Goal: Book appointment/travel/reservation

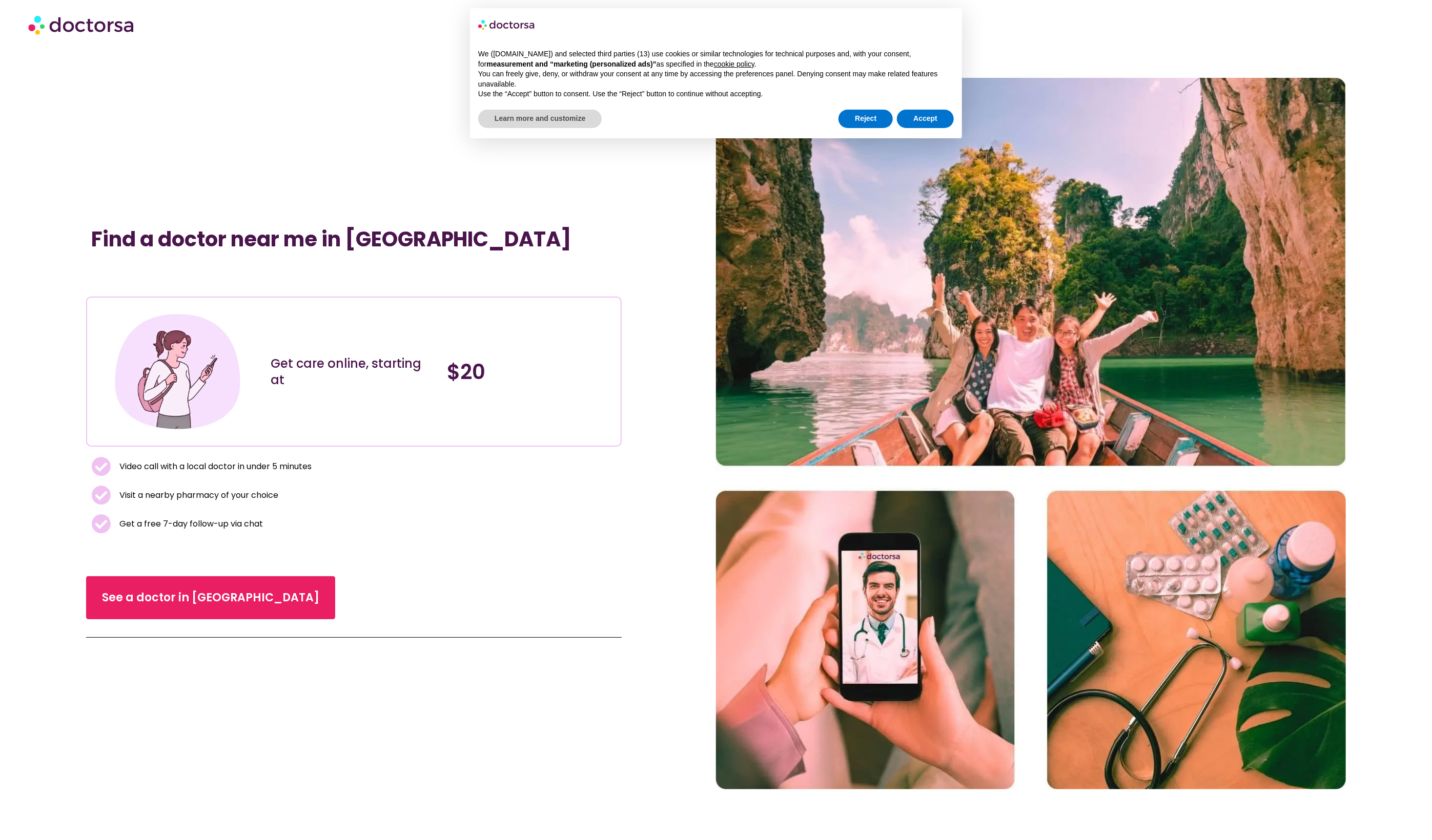
click at [220, 465] on span "Video call with a local doctor in under 5 minutes" at bounding box center [214, 467] width 195 height 15
click at [186, 595] on span "See a doctor in Thailand" at bounding box center [210, 598] width 196 height 15
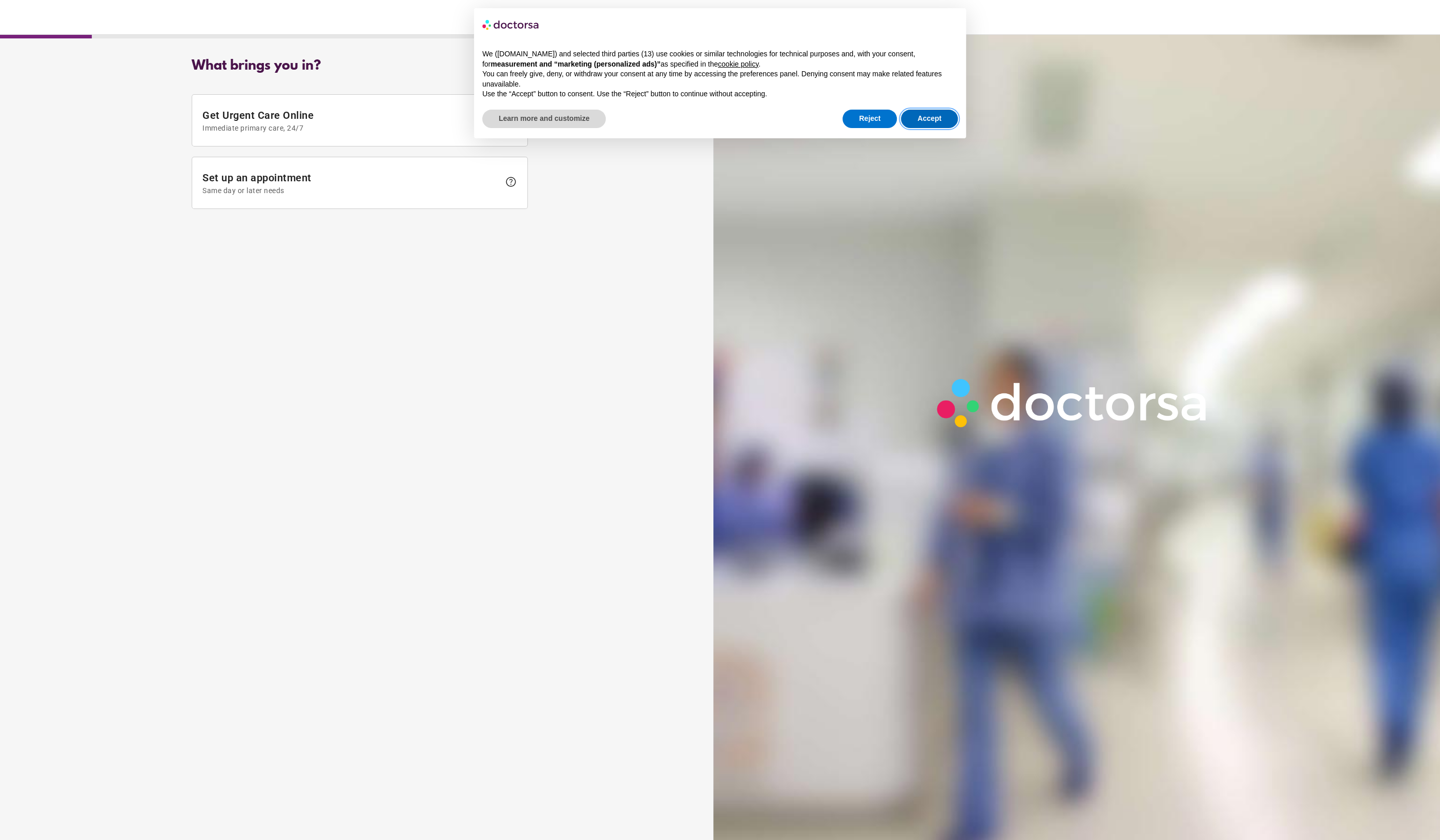
click at [924, 118] on button "Accept" at bounding box center [929, 118] width 57 height 18
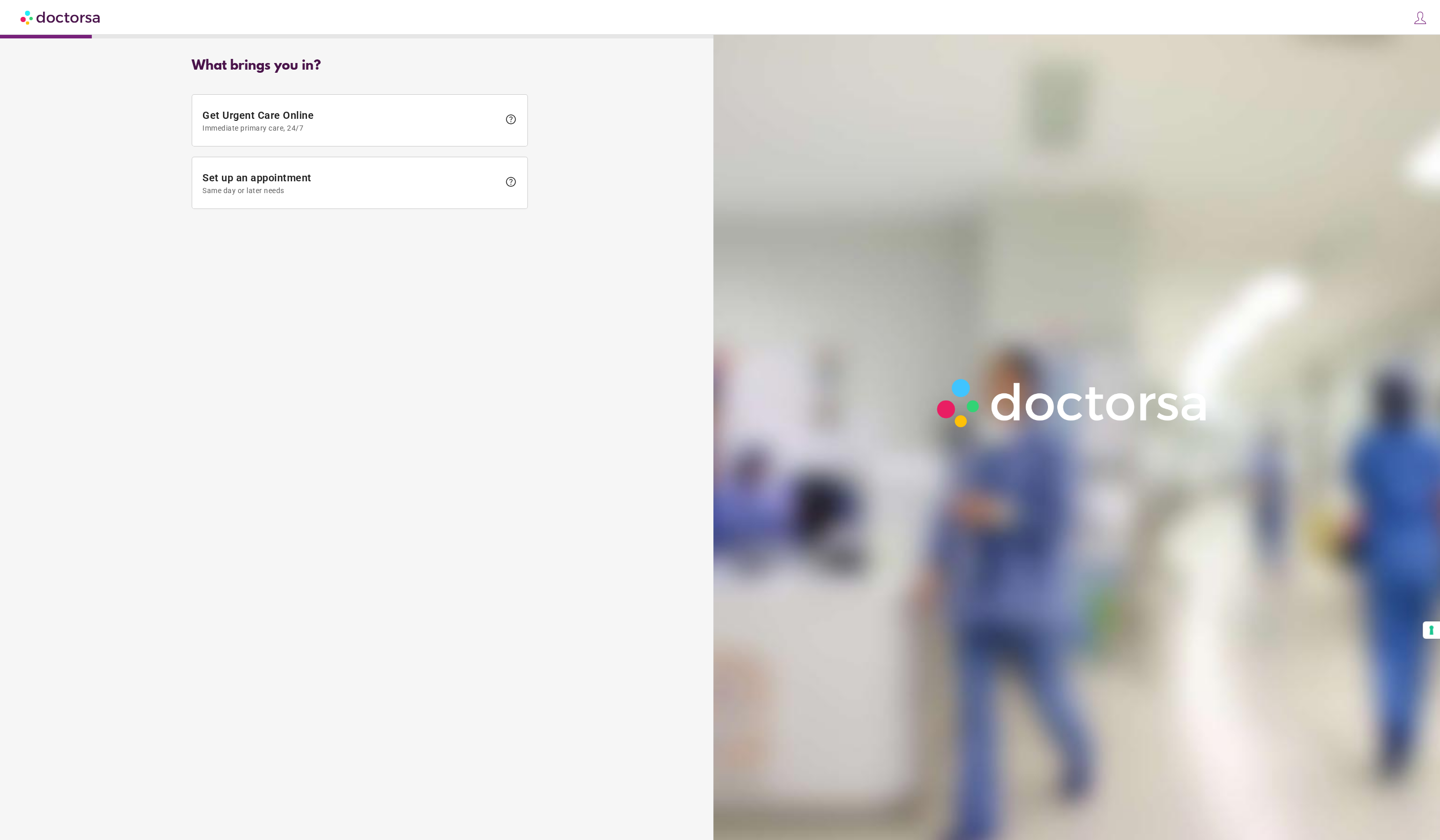
click at [523, 274] on div "What brings you in? Get Urgent Care Online Immediate primary care, 24/7 help Se…" at bounding box center [360, 433] width 709 height 767
click at [523, 273] on div "What brings you in? Get Urgent Care Online Immediate primary care, 24/7 help Se…" at bounding box center [360, 433] width 709 height 767
click at [523, 271] on div "What brings you in? Get Urgent Care Online Immediate primary care, 24/7 help Se…" at bounding box center [360, 433] width 709 height 767
drag, startPoint x: 522, startPoint y: 270, endPoint x: 495, endPoint y: 245, distance: 36.8
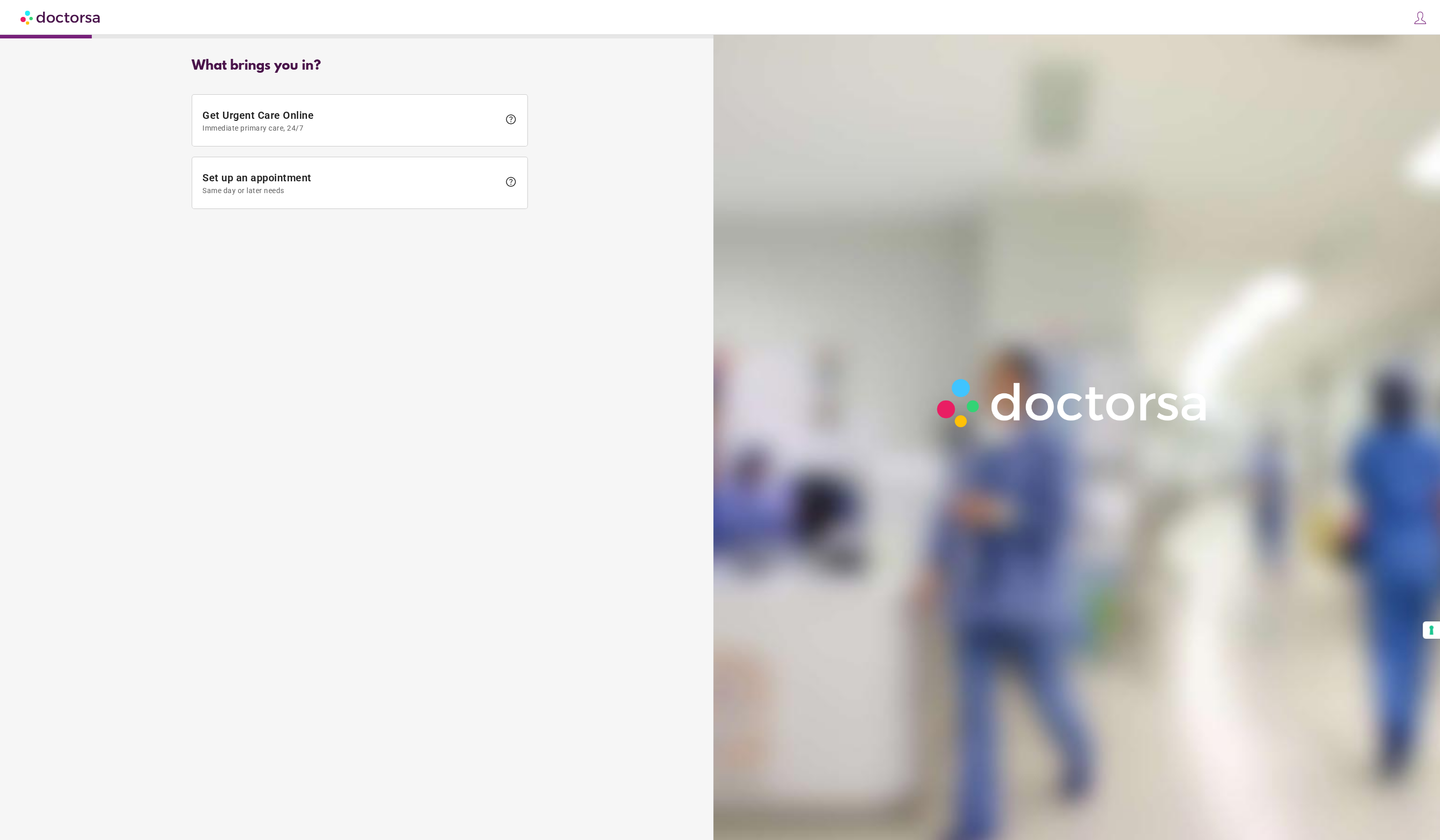
click at [522, 270] on div "What brings you in? Get Urgent Care Online Immediate primary care, 24/7 help Se…" at bounding box center [360, 433] width 709 height 767
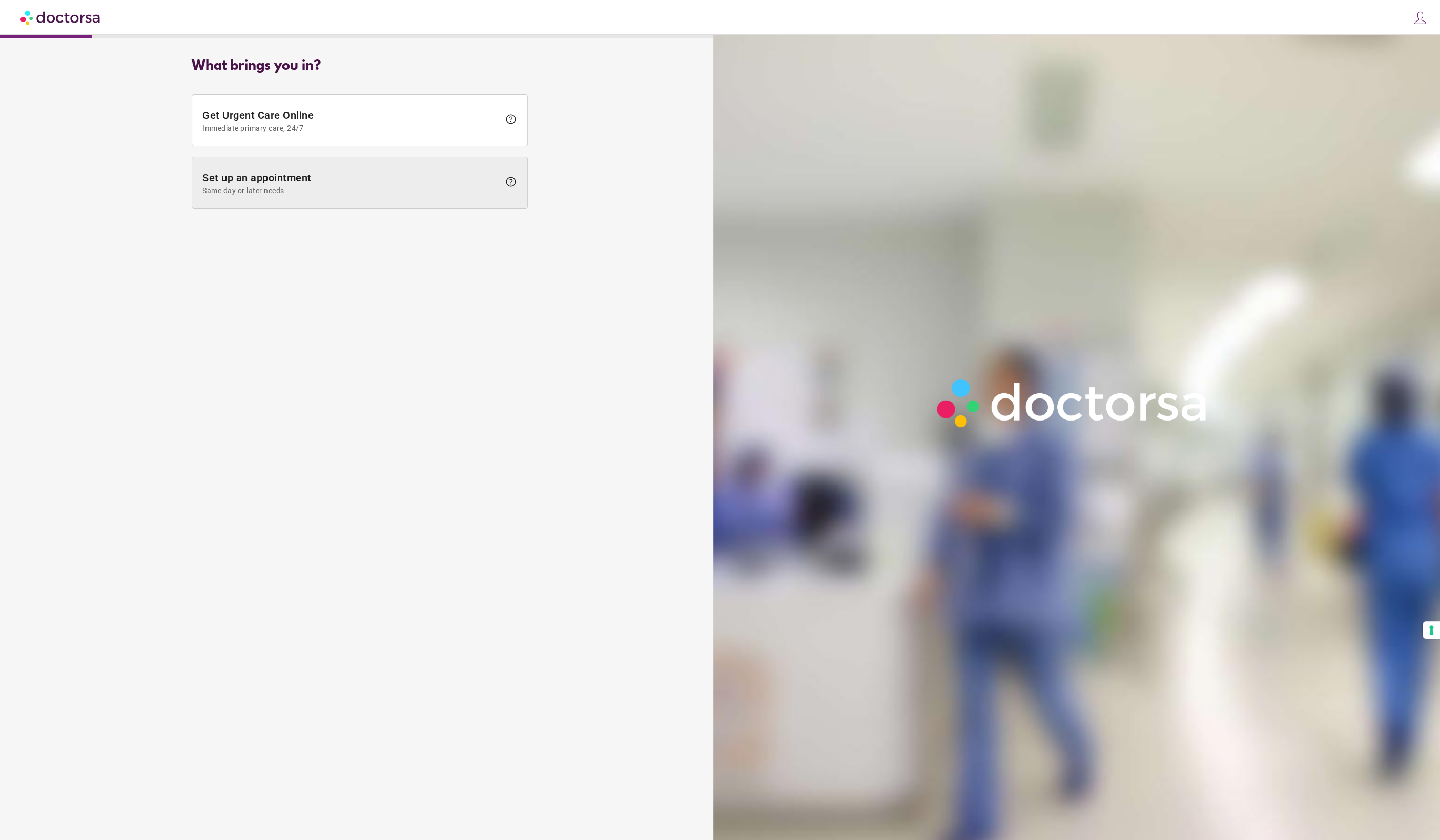
click at [403, 188] on span "Same day or later needs" at bounding box center [351, 190] width 298 height 8
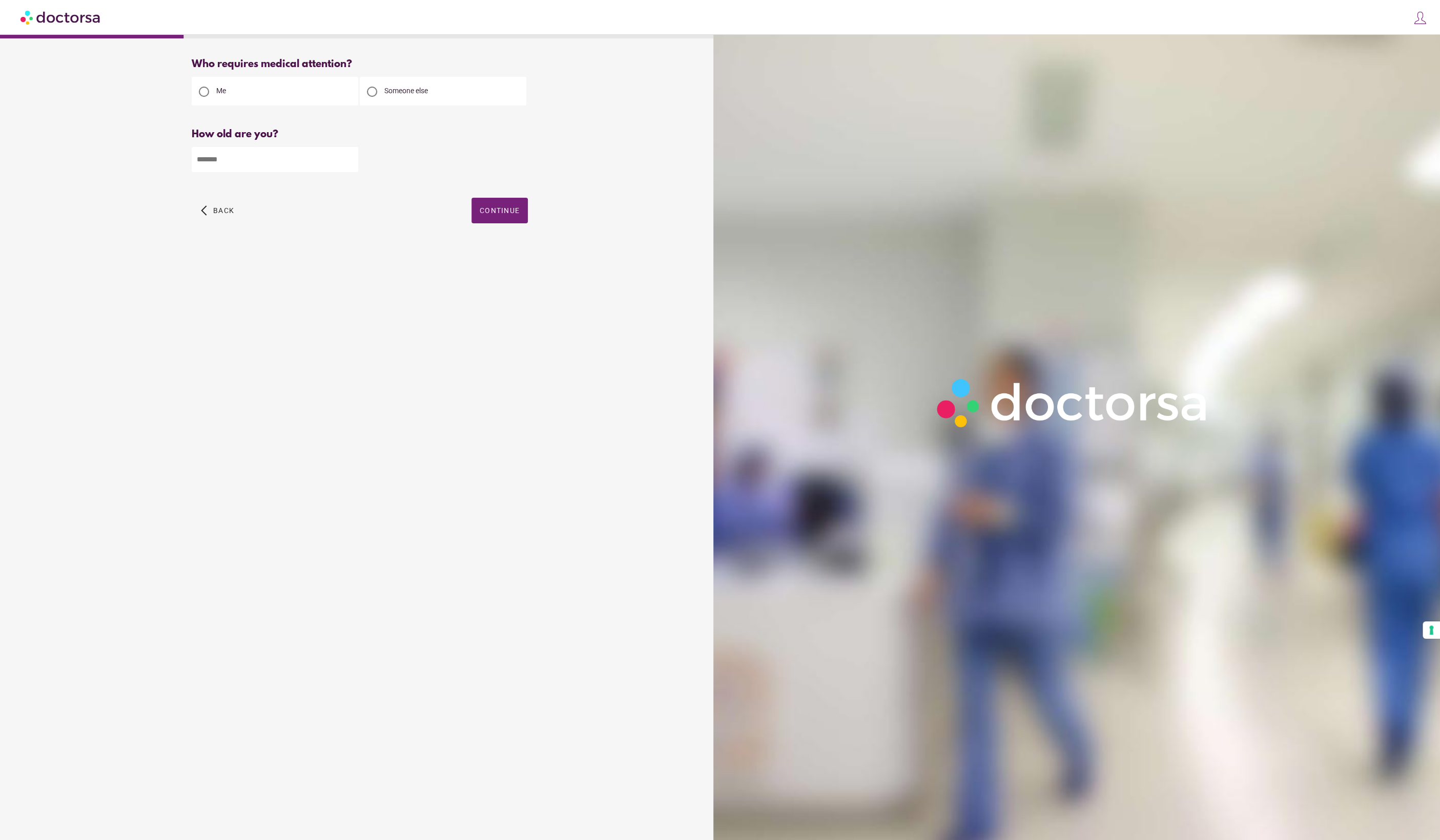
click at [285, 164] on input "number" at bounding box center [275, 159] width 166 height 25
type input "**"
click at [498, 209] on span "Continue" at bounding box center [500, 210] width 40 height 8
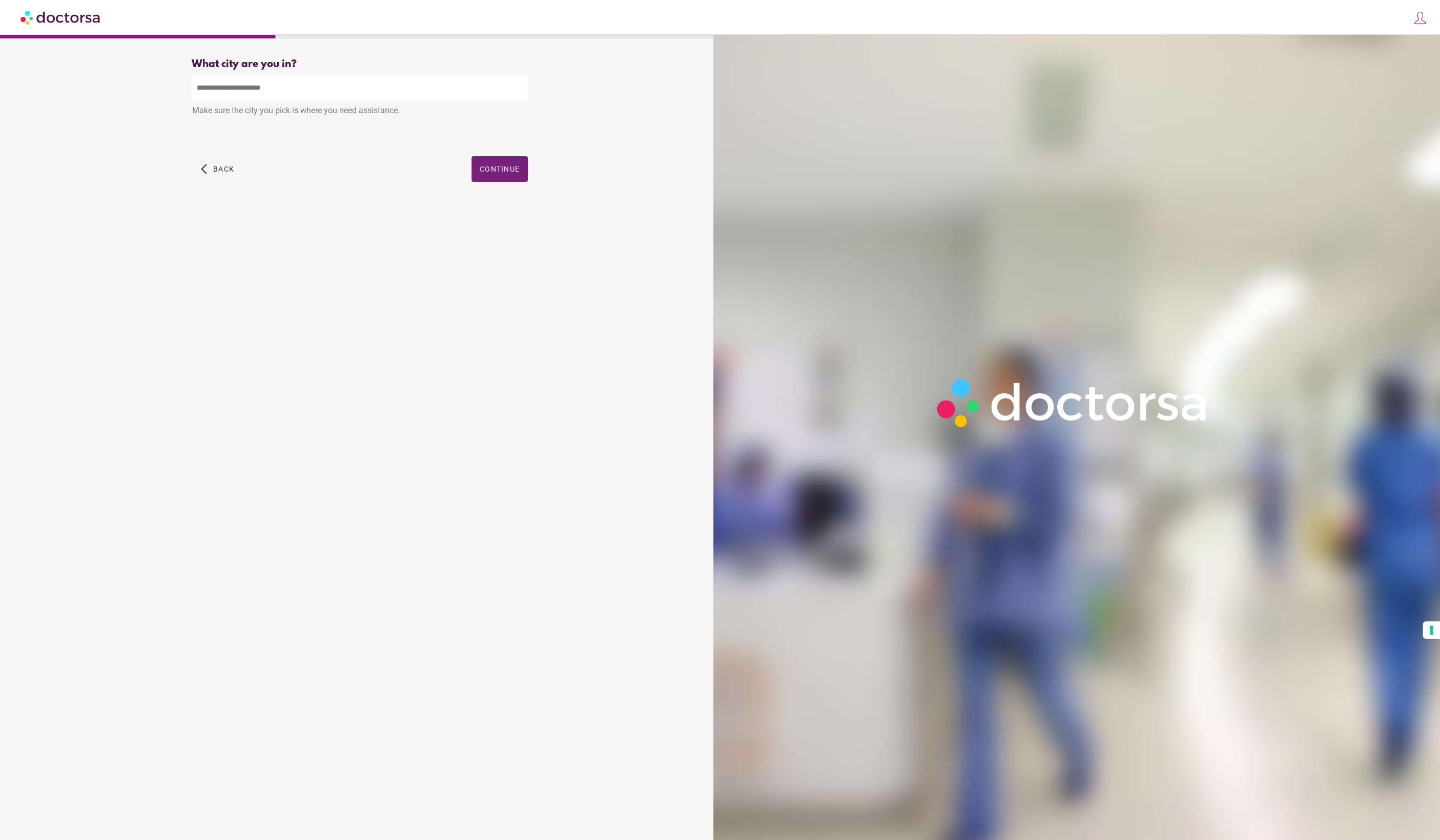
click at [351, 97] on input "text" at bounding box center [360, 87] width 336 height 25
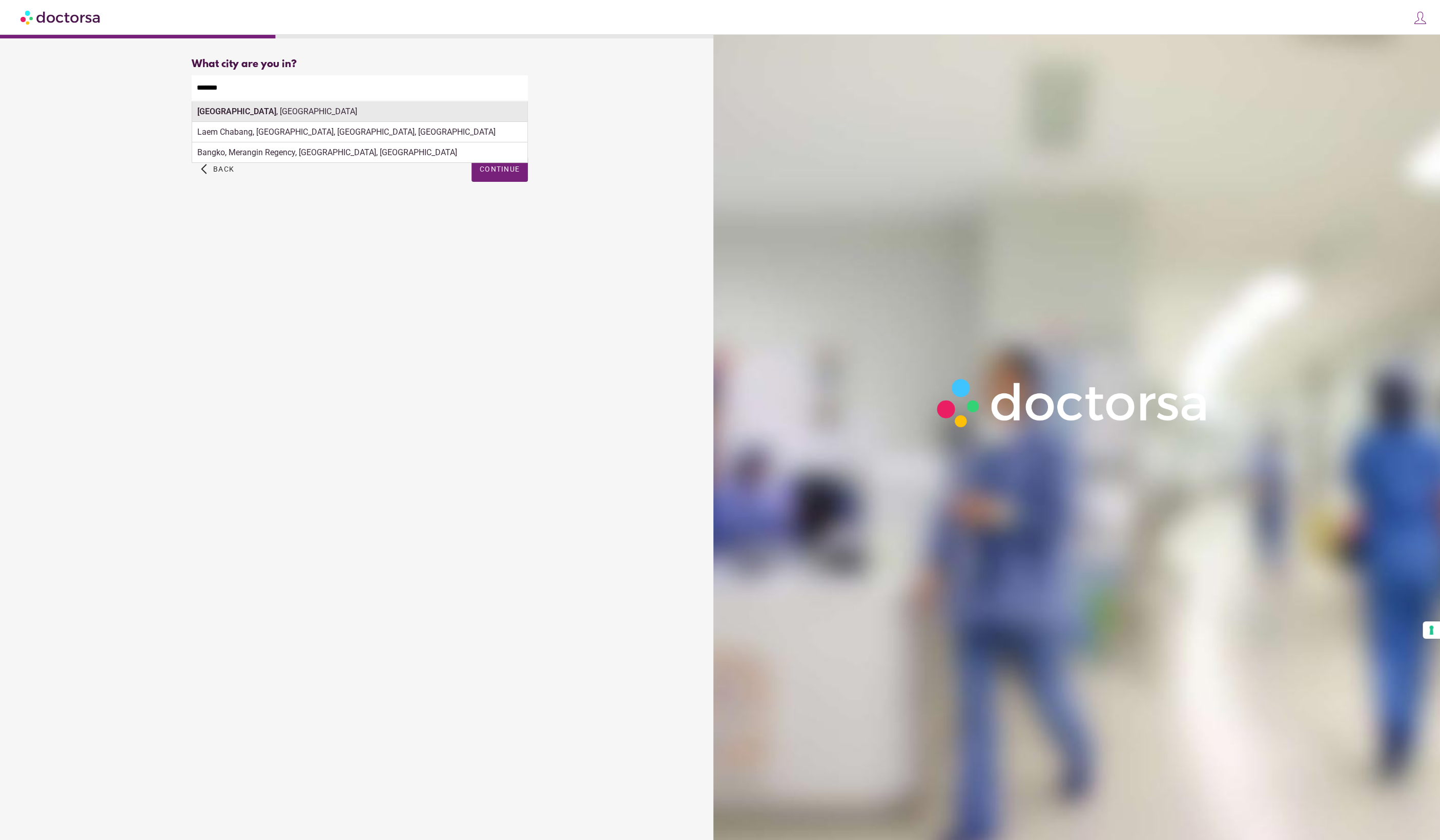
click at [319, 114] on div "[GEOGRAPHIC_DATA] , [GEOGRAPHIC_DATA]" at bounding box center [359, 111] width 335 height 20
type input "**********"
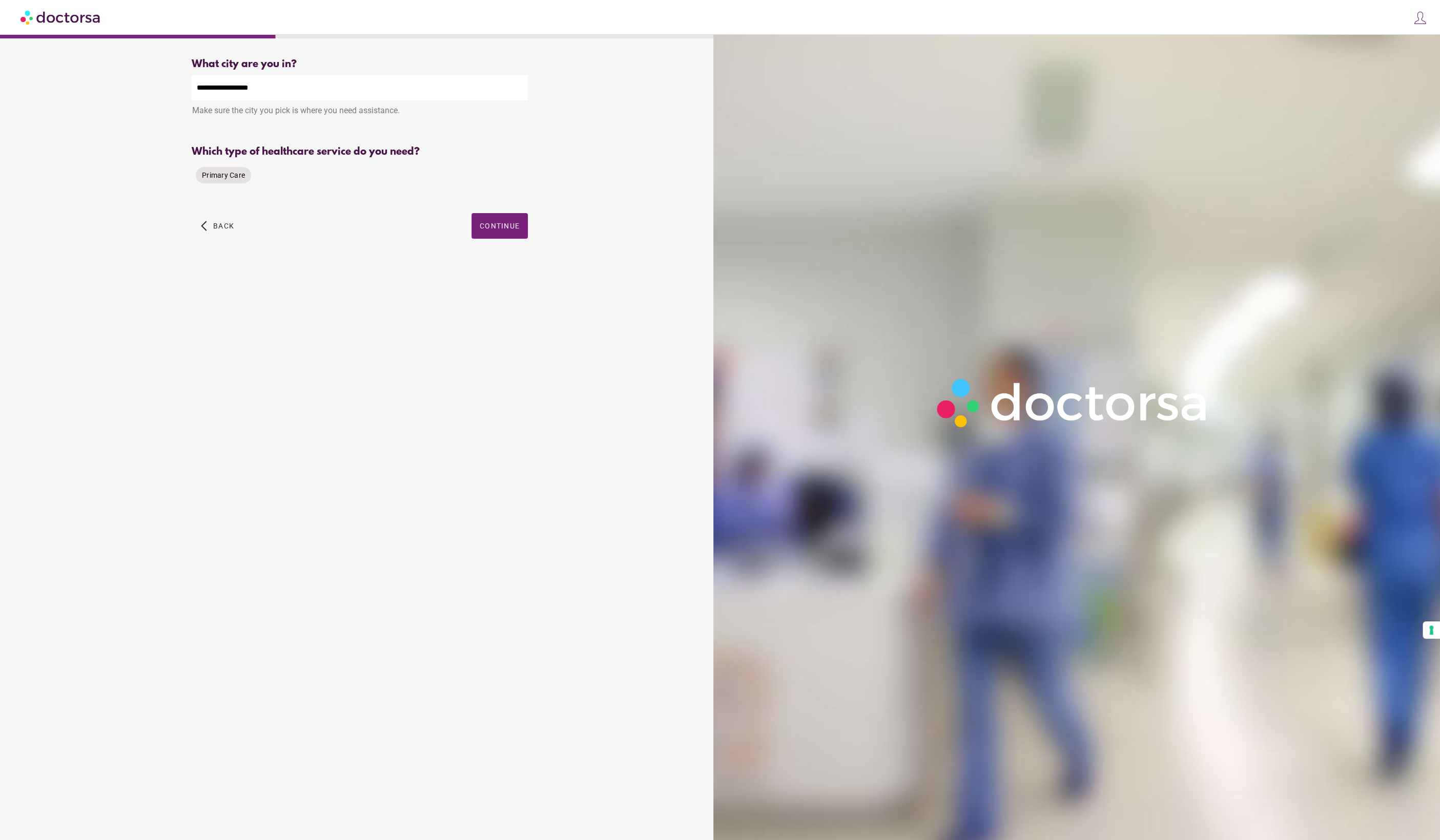
click at [226, 179] on span "Primary Care" at bounding box center [223, 174] width 43 height 8
click at [513, 230] on span "Continue" at bounding box center [500, 226] width 40 height 8
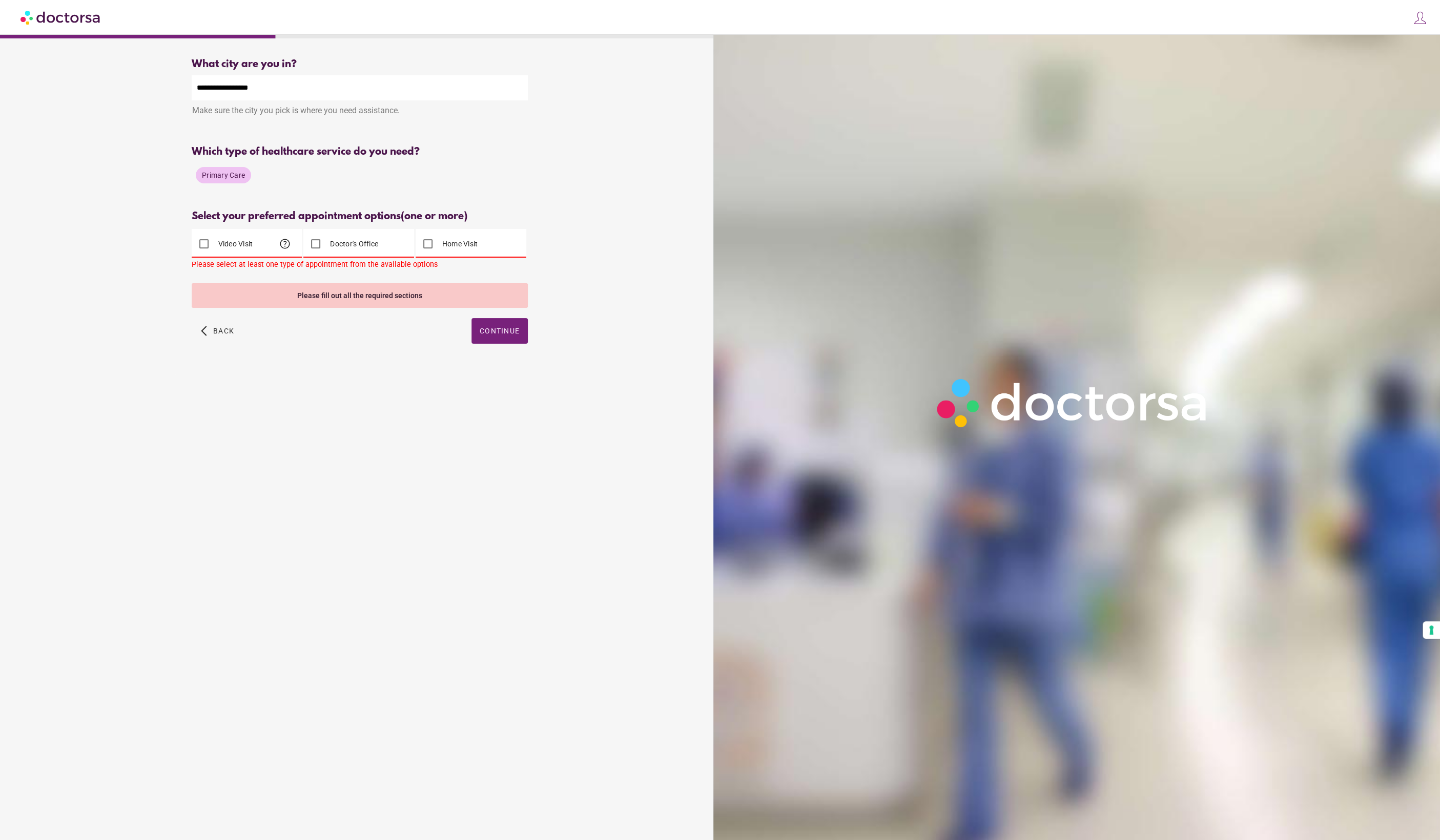
click at [357, 249] on label "Doctor's Office" at bounding box center [353, 243] width 51 height 10
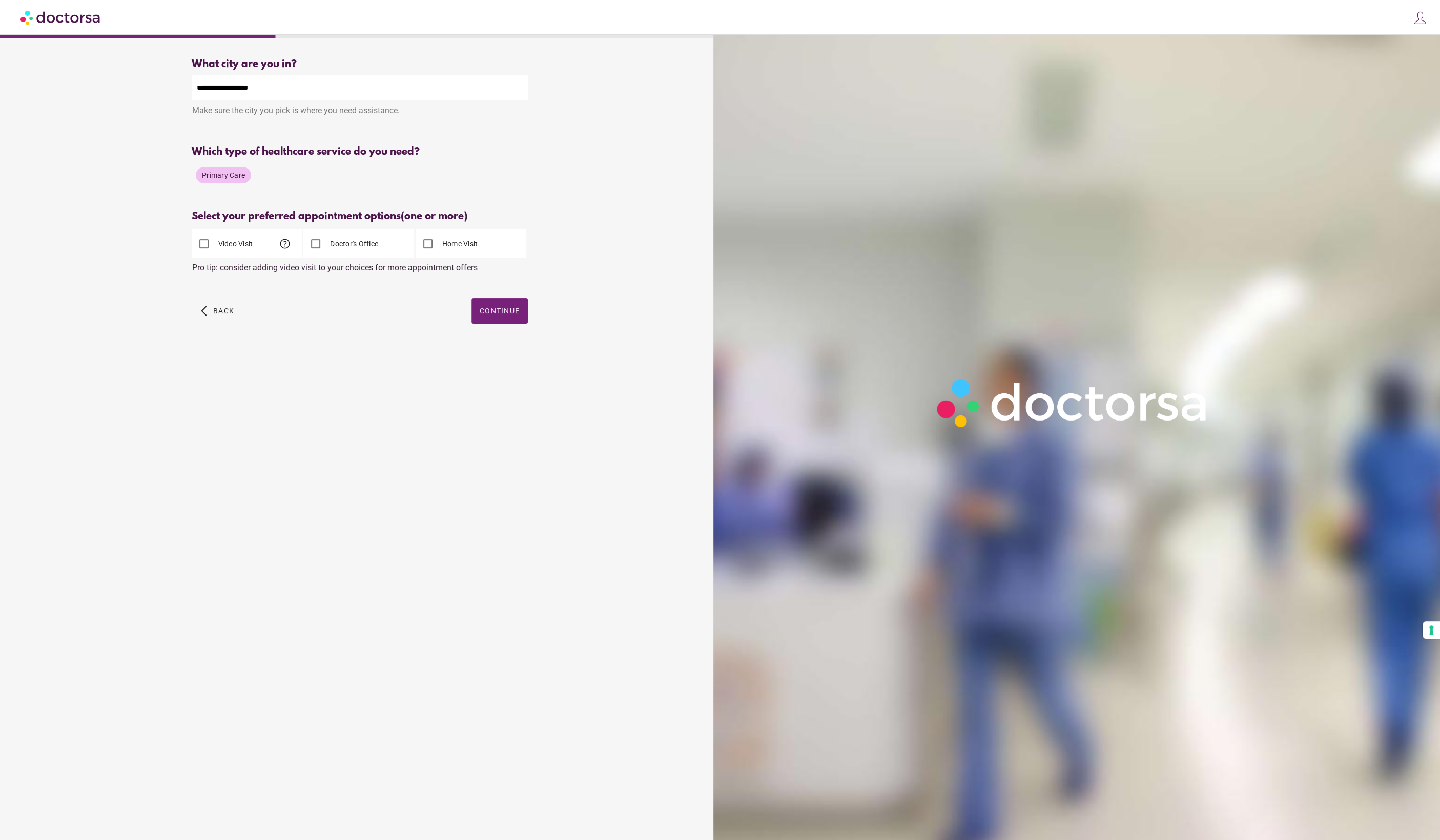
click at [445, 245] on label "Home Visit" at bounding box center [458, 243] width 38 height 10
click at [246, 248] on label "Video Visit" at bounding box center [234, 243] width 37 height 10
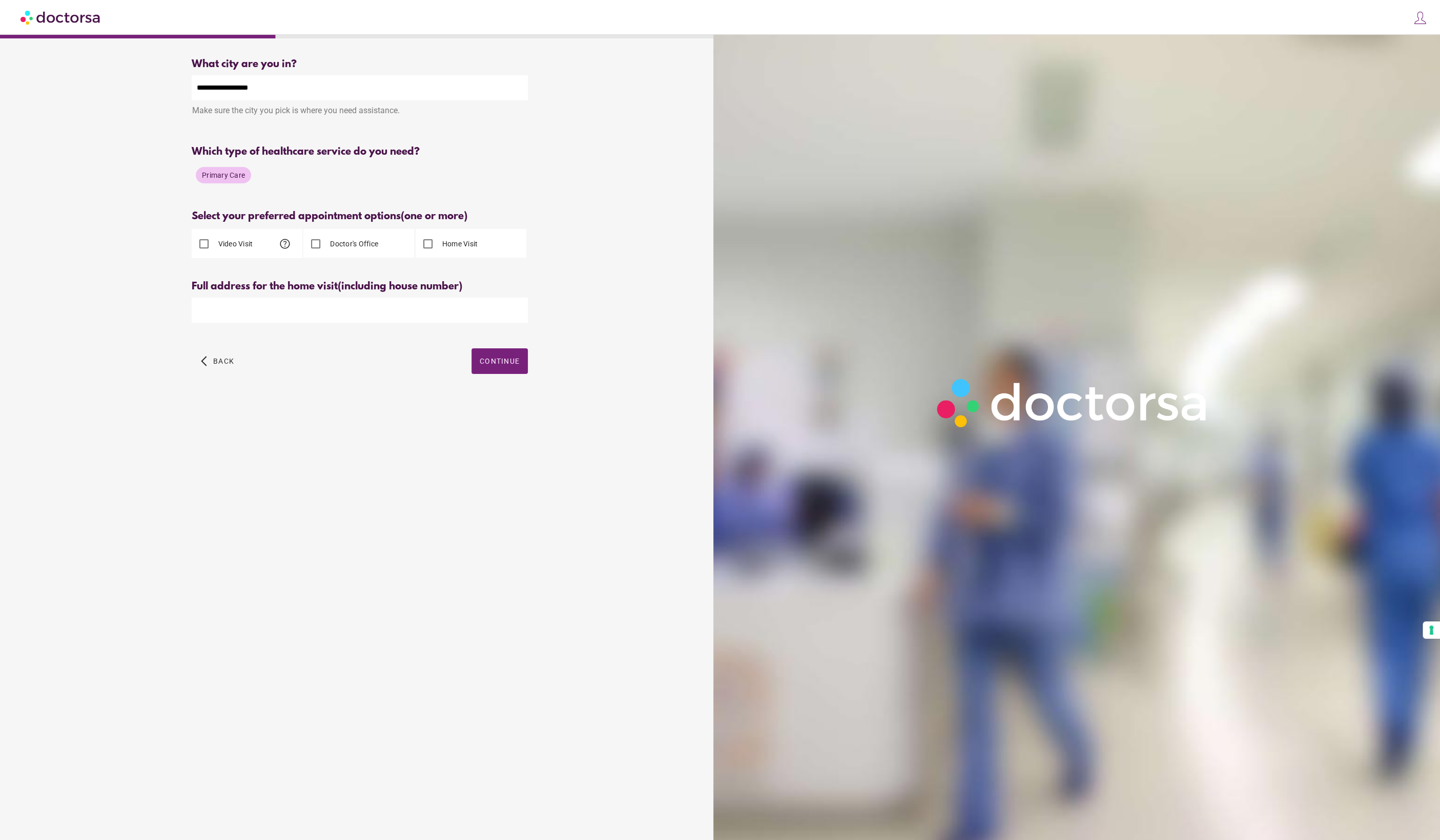
click at [256, 314] on input "text" at bounding box center [360, 309] width 336 height 25
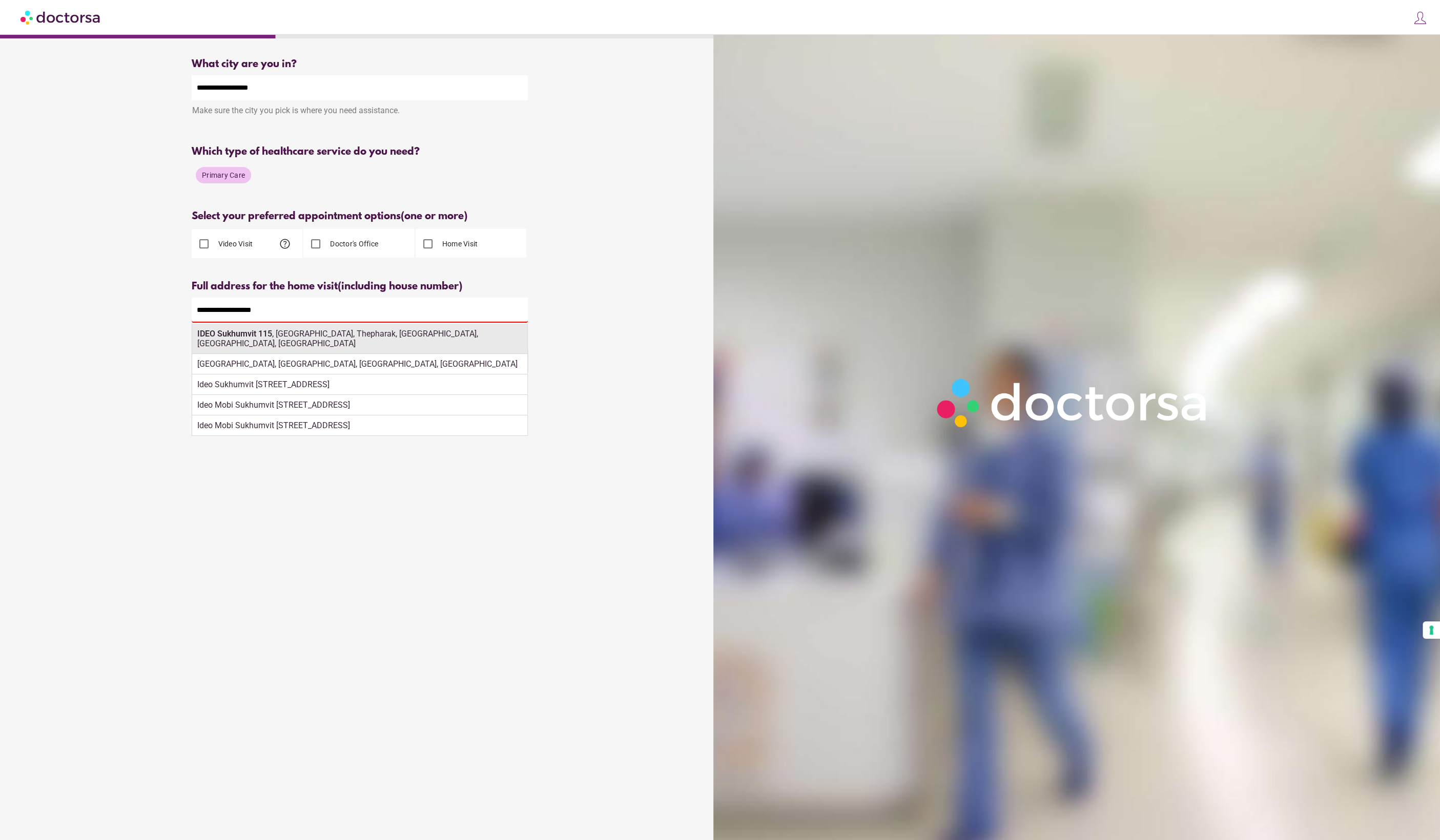
click at [264, 337] on strong "IDEO Sukhumvit 115" at bounding box center [234, 333] width 74 height 10
type input "**********"
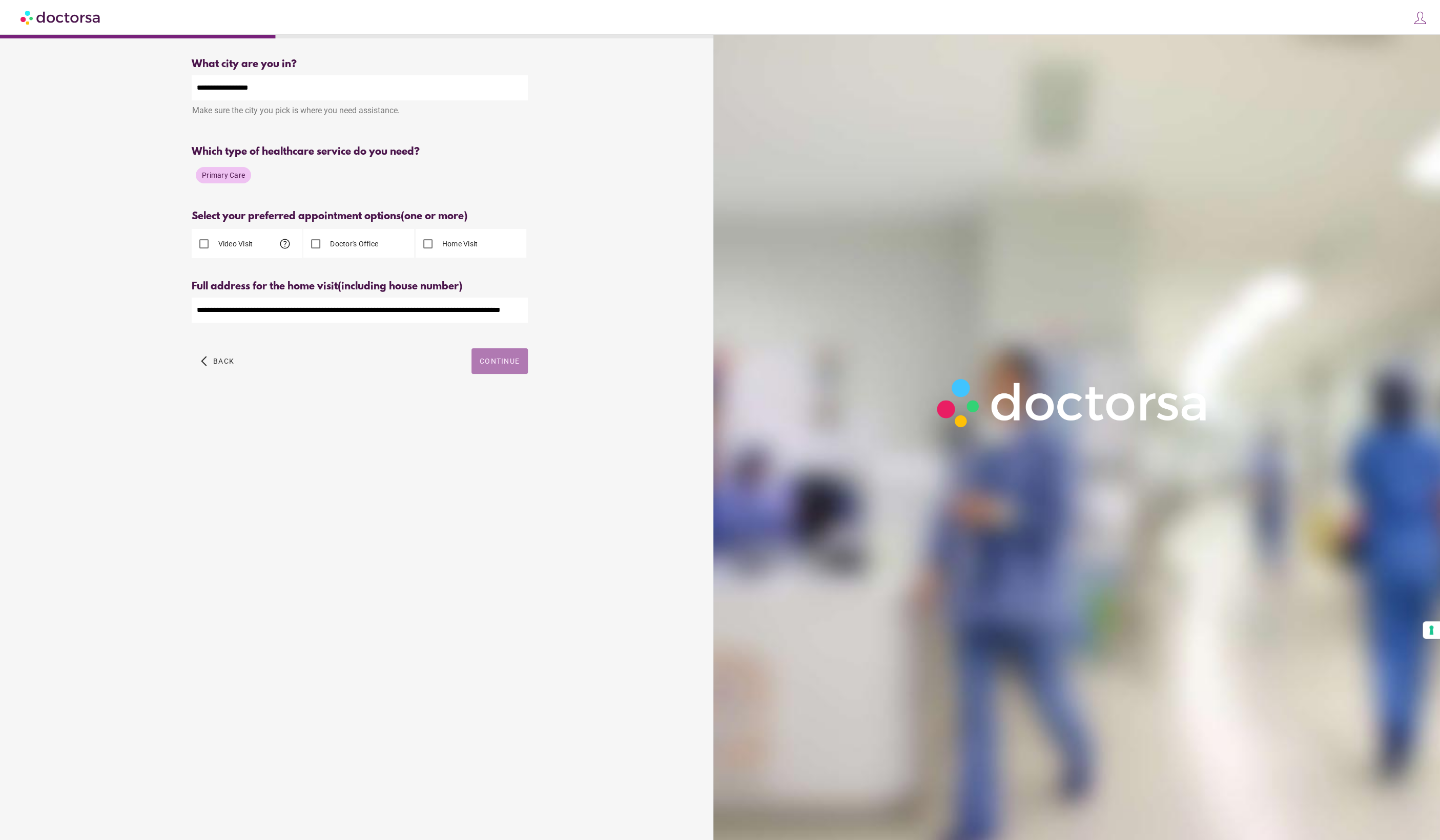
click at [501, 370] on span "button" at bounding box center [499, 361] width 56 height 26
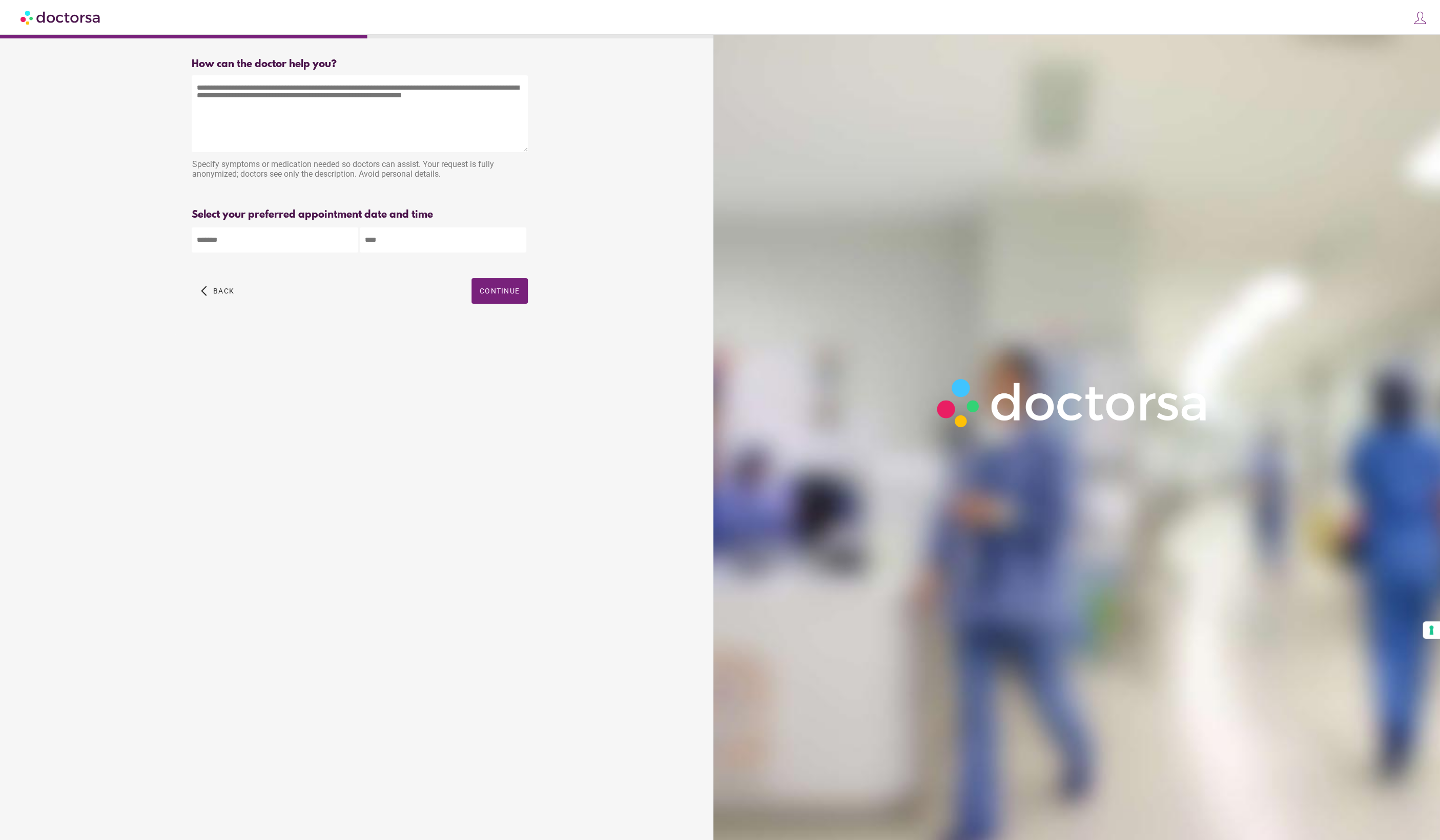
click at [501, 370] on div "What brings you in? Get Urgent Care Online Immediate primary care, 24/7 help Se…" at bounding box center [360, 433] width 709 height 767
click at [272, 238] on body "**********" at bounding box center [720, 420] width 1440 height 840
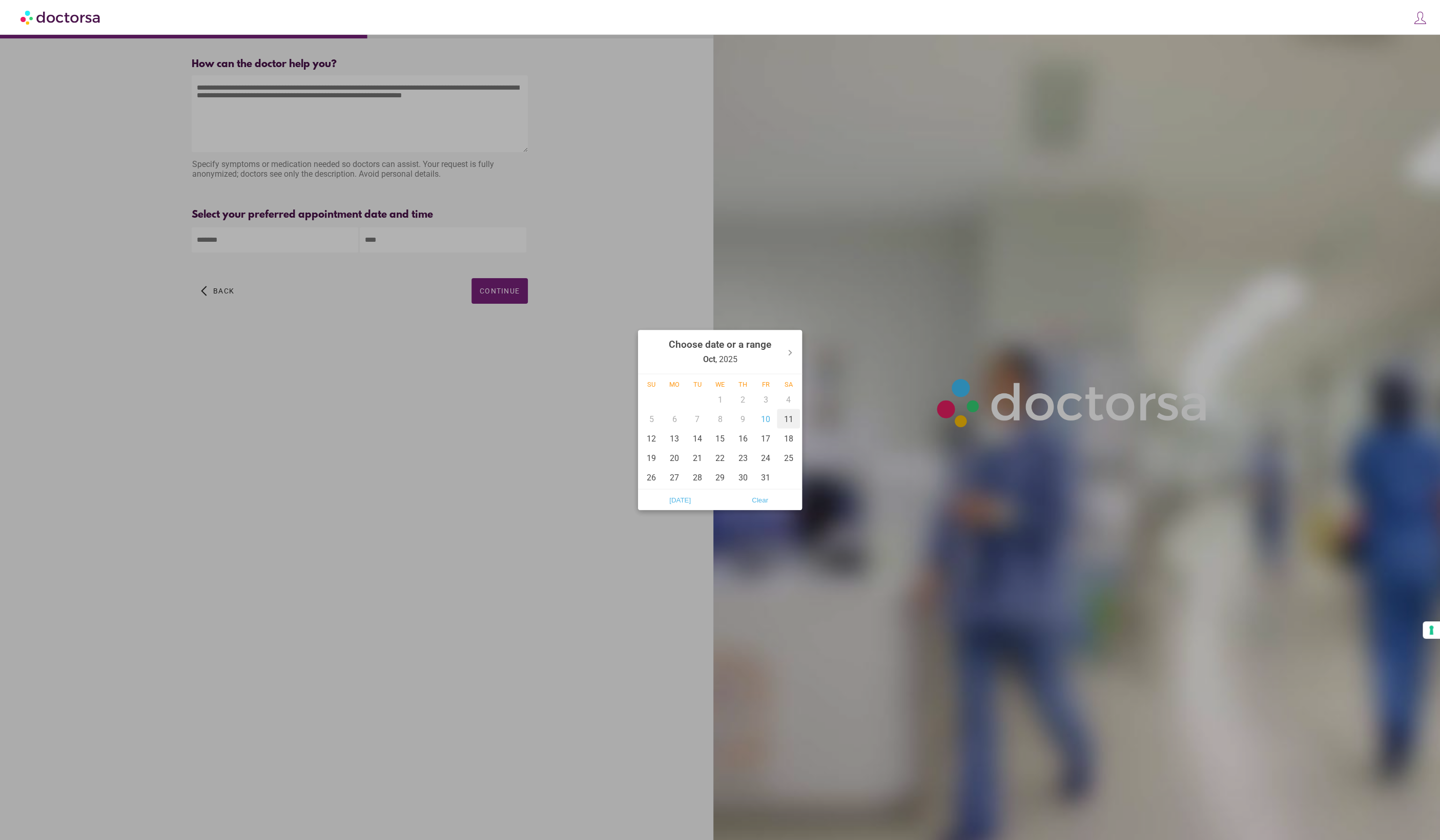
click at [786, 420] on div "11" at bounding box center [788, 419] width 23 height 19
type input "******"
click at [501, 457] on div at bounding box center [720, 420] width 1440 height 840
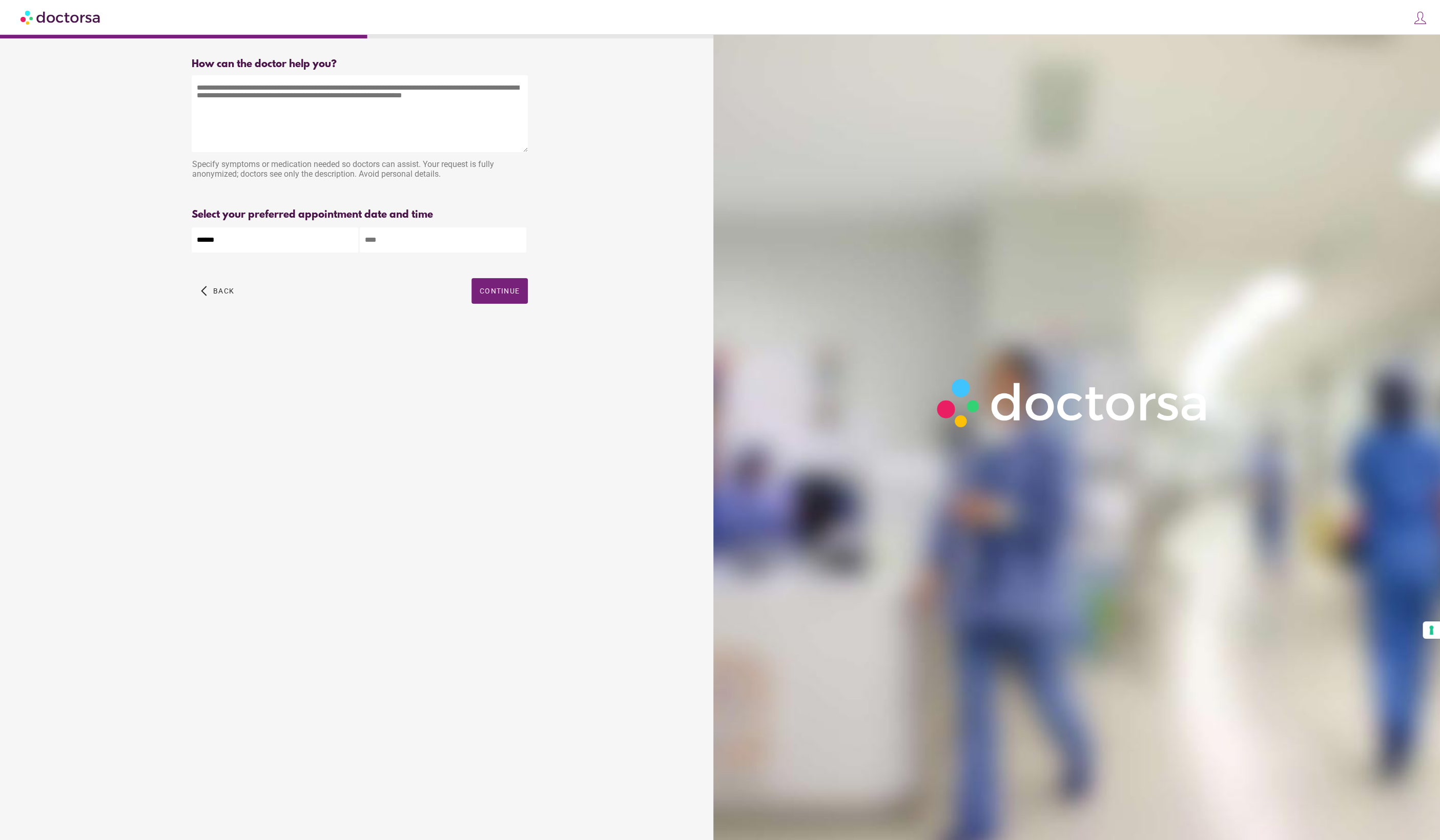
click at [422, 241] on input "text" at bounding box center [443, 240] width 166 height 25
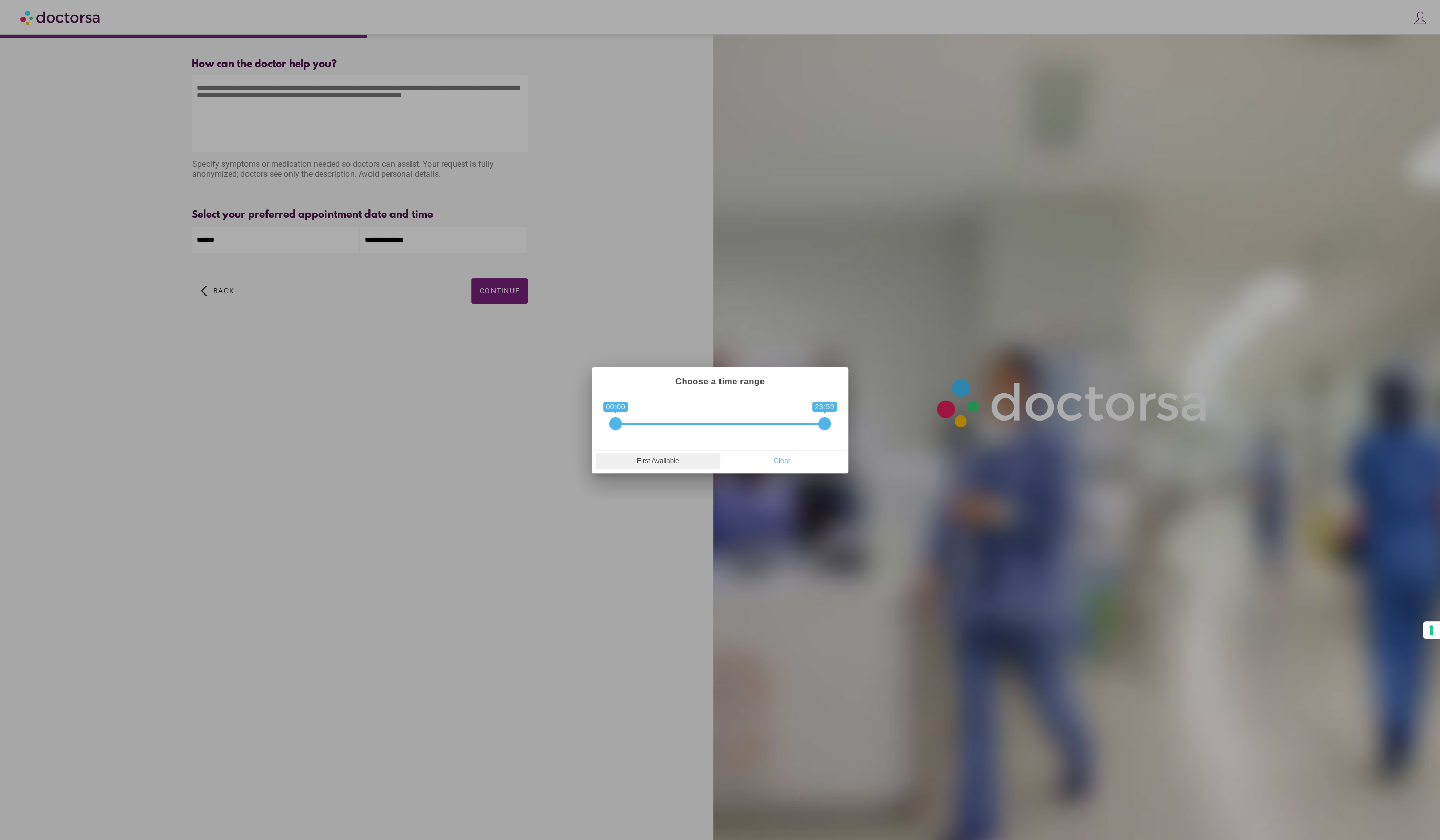
click at [633, 457] on span "First Available" at bounding box center [658, 461] width 118 height 16
type input "**********"
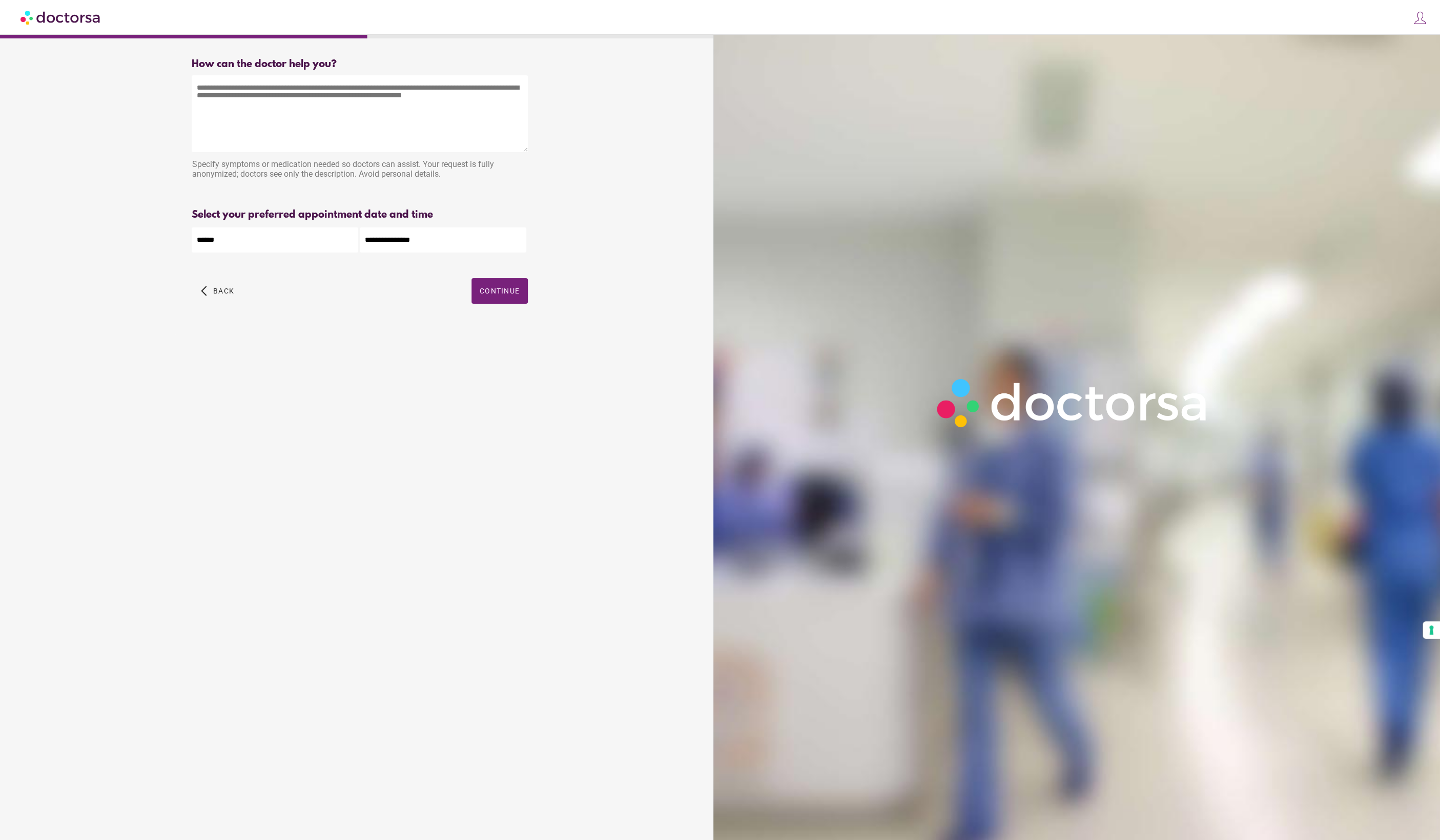
click at [392, 386] on div "What brings you in? Get Urgent Care Online Immediate primary care, 24/7 help Se…" at bounding box center [360, 433] width 709 height 767
click at [379, 369] on div "What brings you in? Get Urgent Care Online Immediate primary care, 24/7 help Se…" at bounding box center [360, 433] width 709 height 767
